Goal: Information Seeking & Learning: Learn about a topic

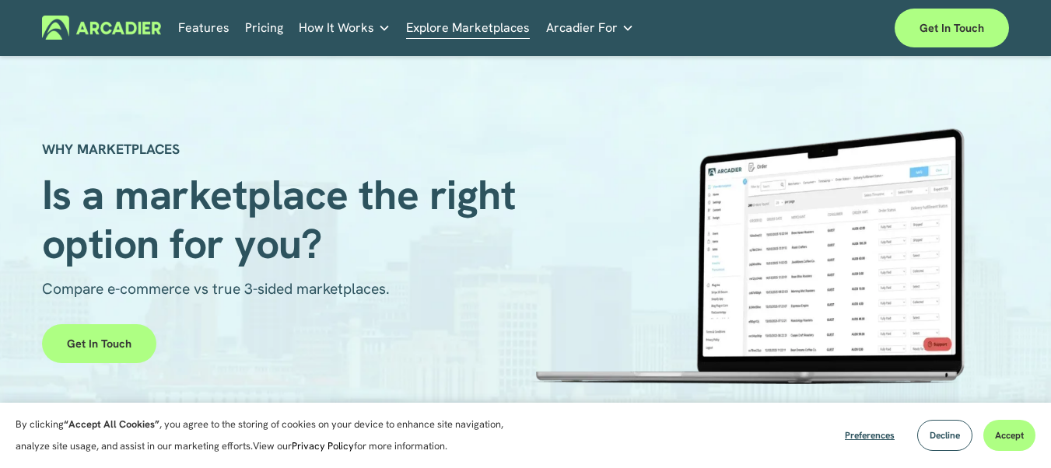
click at [261, 22] on link "Pricing" at bounding box center [264, 28] width 38 height 24
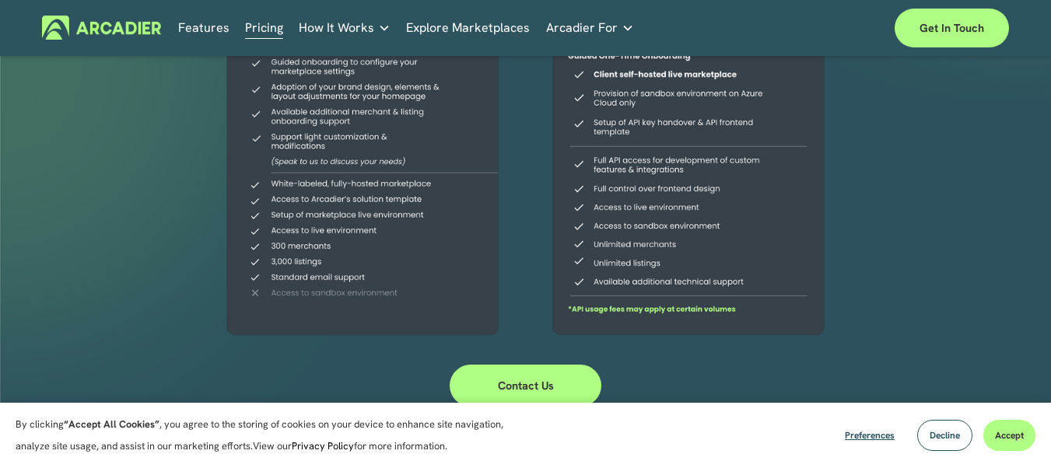
scroll to position [336, 0]
click at [0, 0] on link "Retail Marketplaces Whatever you are offering to your customer, we bring it all…" at bounding box center [0, 0] width 0 height 0
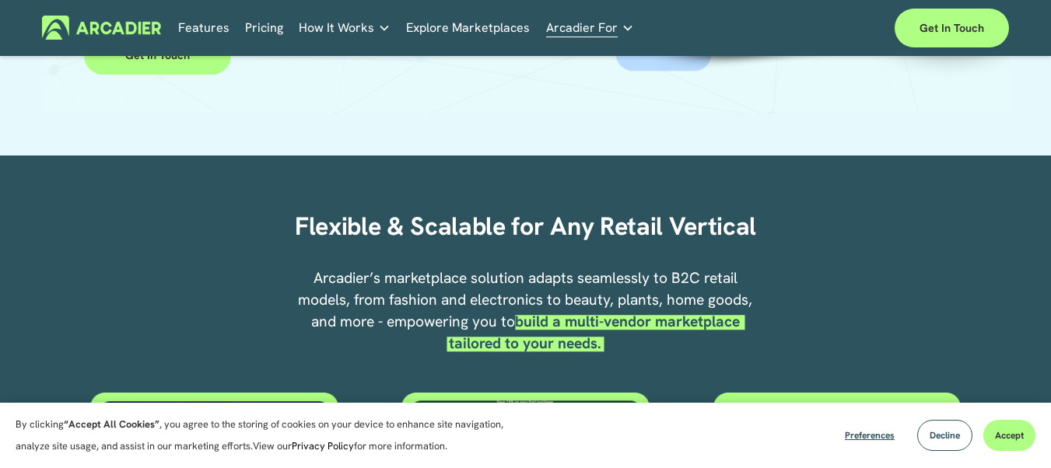
scroll to position [383, 0]
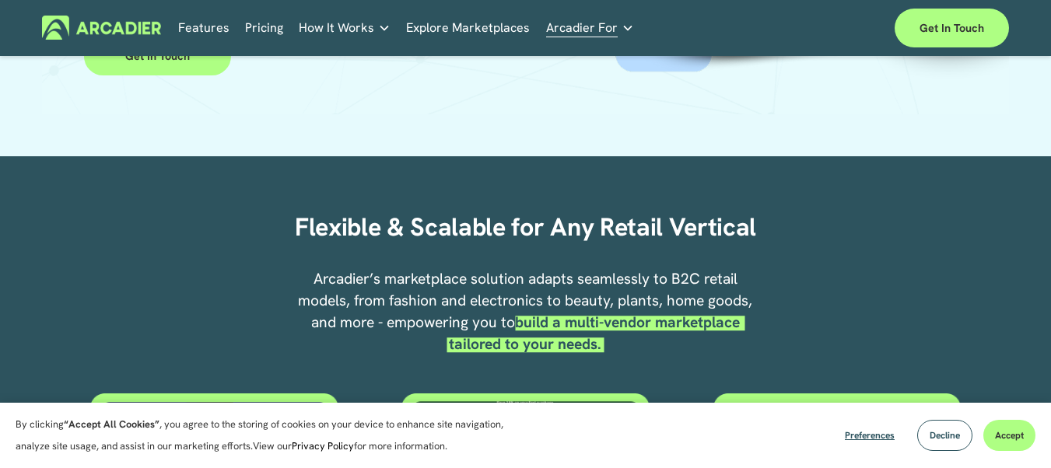
click at [0, 0] on p "Read about game-changing marketplace solutions." at bounding box center [0, 0] width 0 height 0
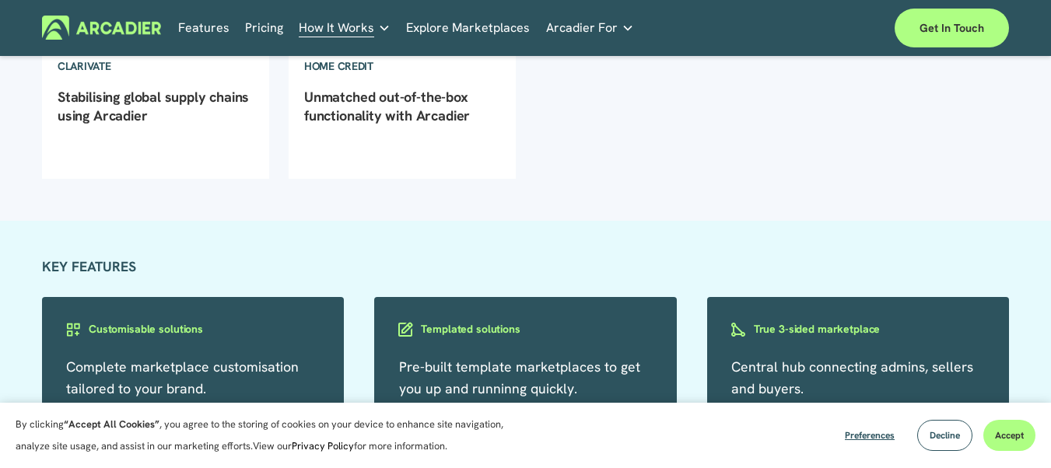
scroll to position [1202, 0]
